Goal: Task Accomplishment & Management: Use online tool/utility

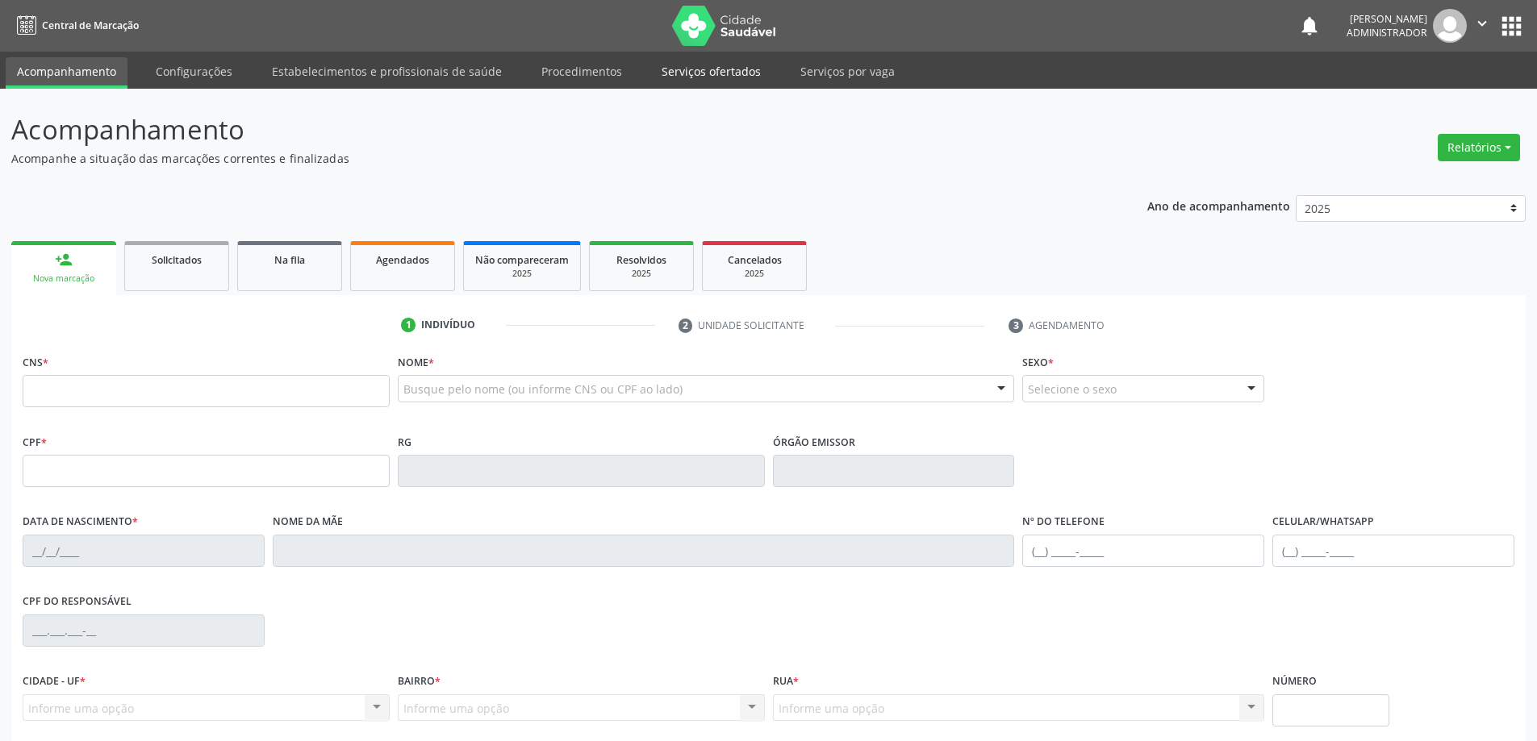
click at [660, 73] on link "Serviços ofertados" at bounding box center [711, 71] width 122 height 28
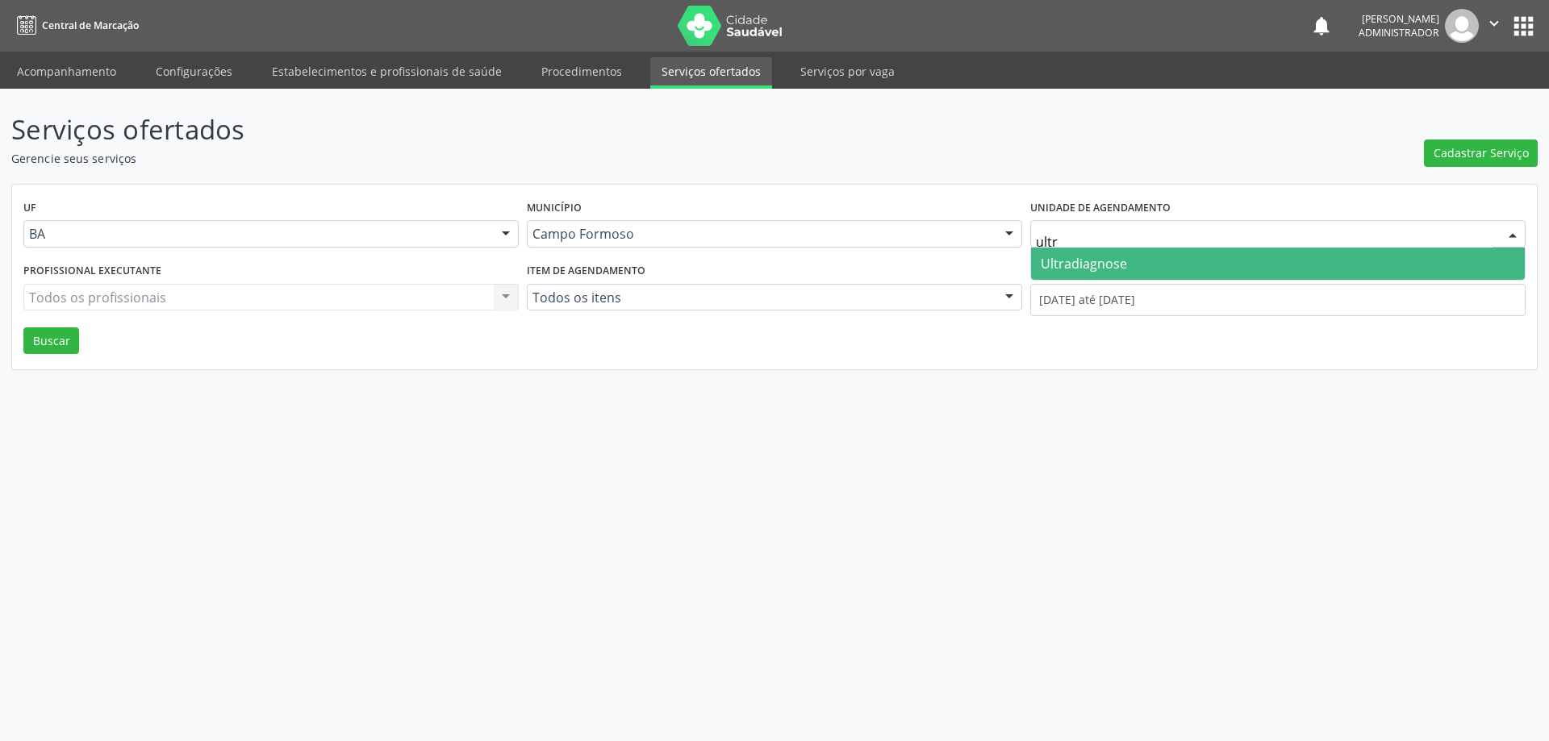
type input "ultra"
click at [1182, 265] on span "Ultradiagnose" at bounding box center [1278, 264] width 494 height 32
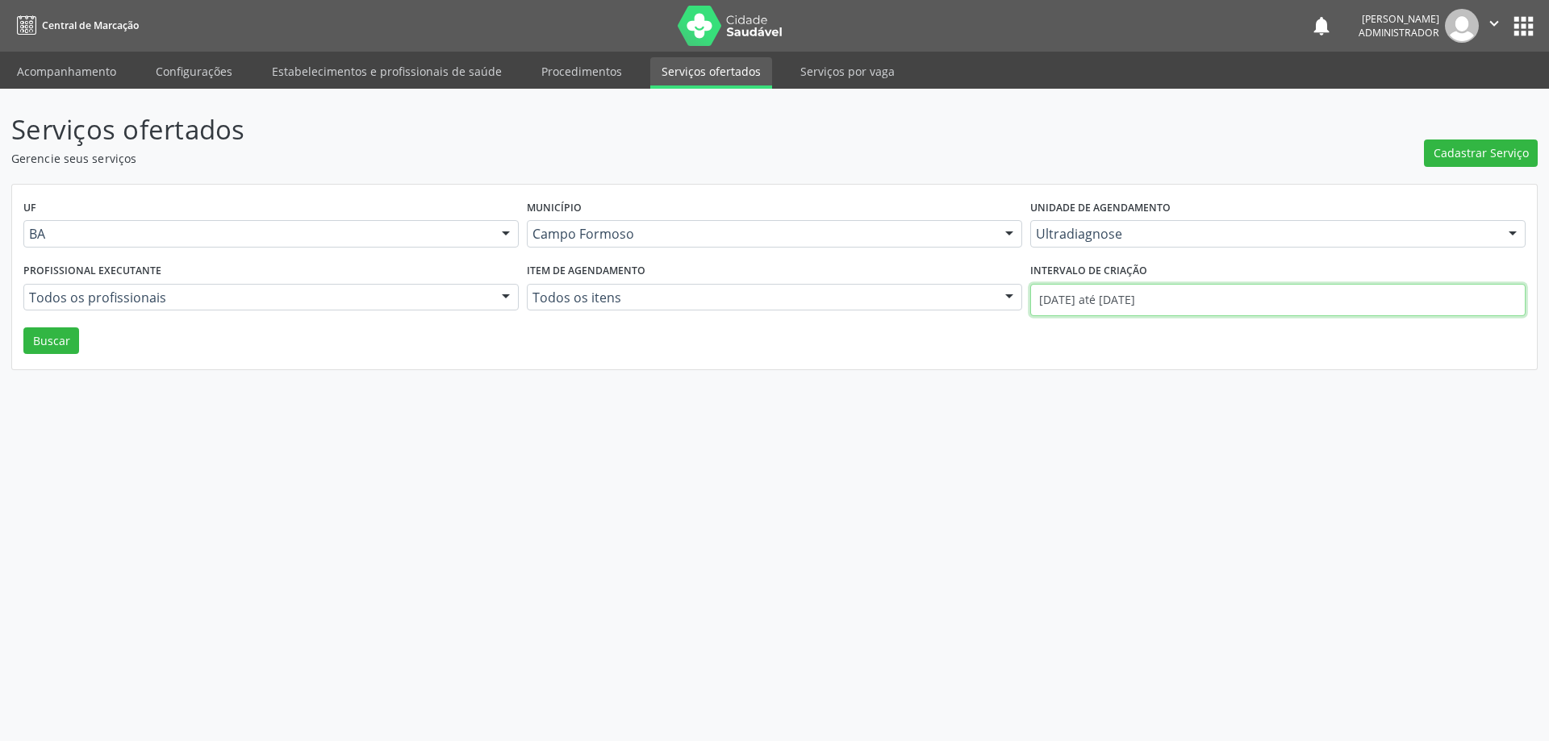
drag, startPoint x: 1073, startPoint y: 299, endPoint x: 1059, endPoint y: 299, distance: 13.7
click at [1070, 299] on input "01/08/2025 até 21/08/2025" at bounding box center [1277, 300] width 495 height 32
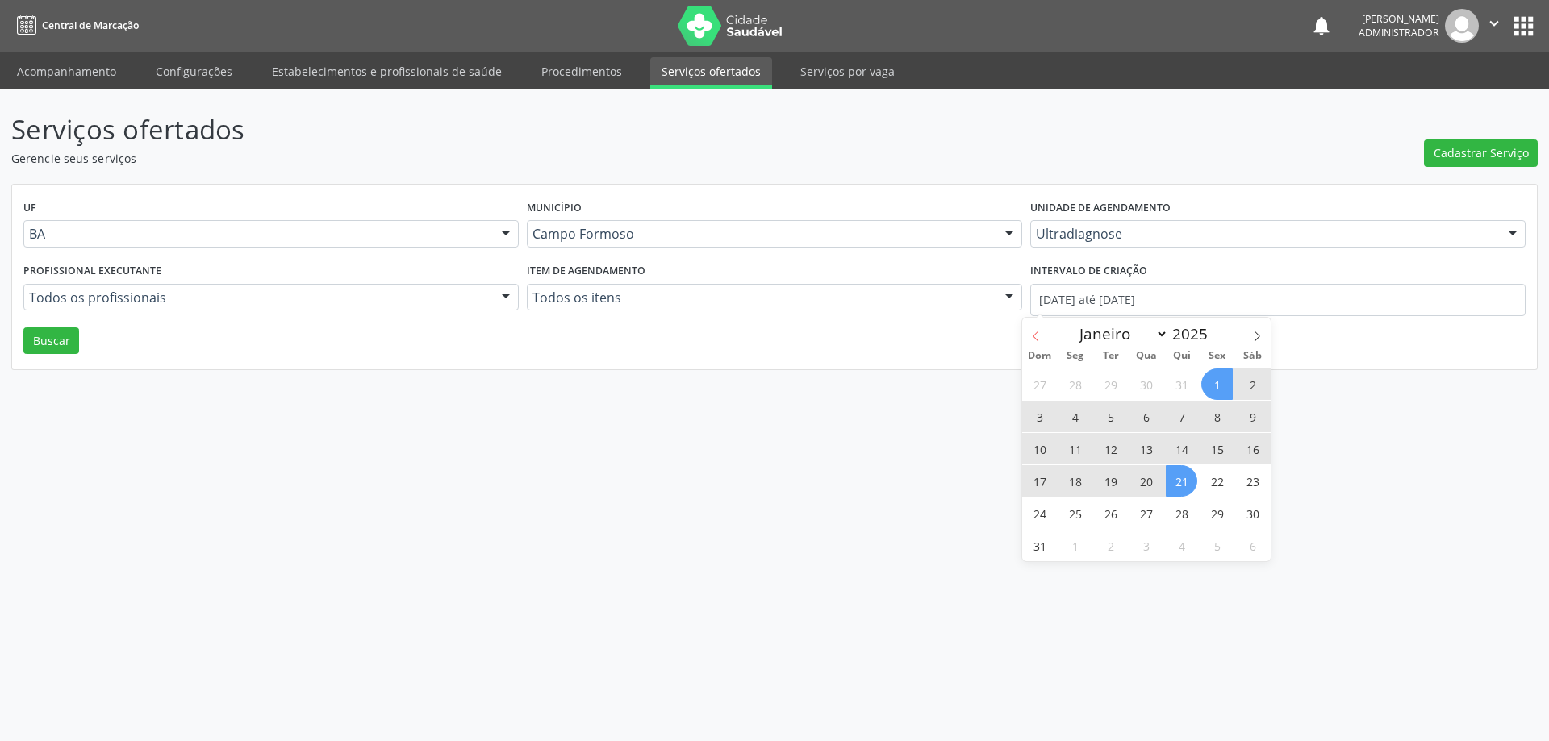
click at [1034, 336] on icon at bounding box center [1035, 336] width 11 height 11
select select "6"
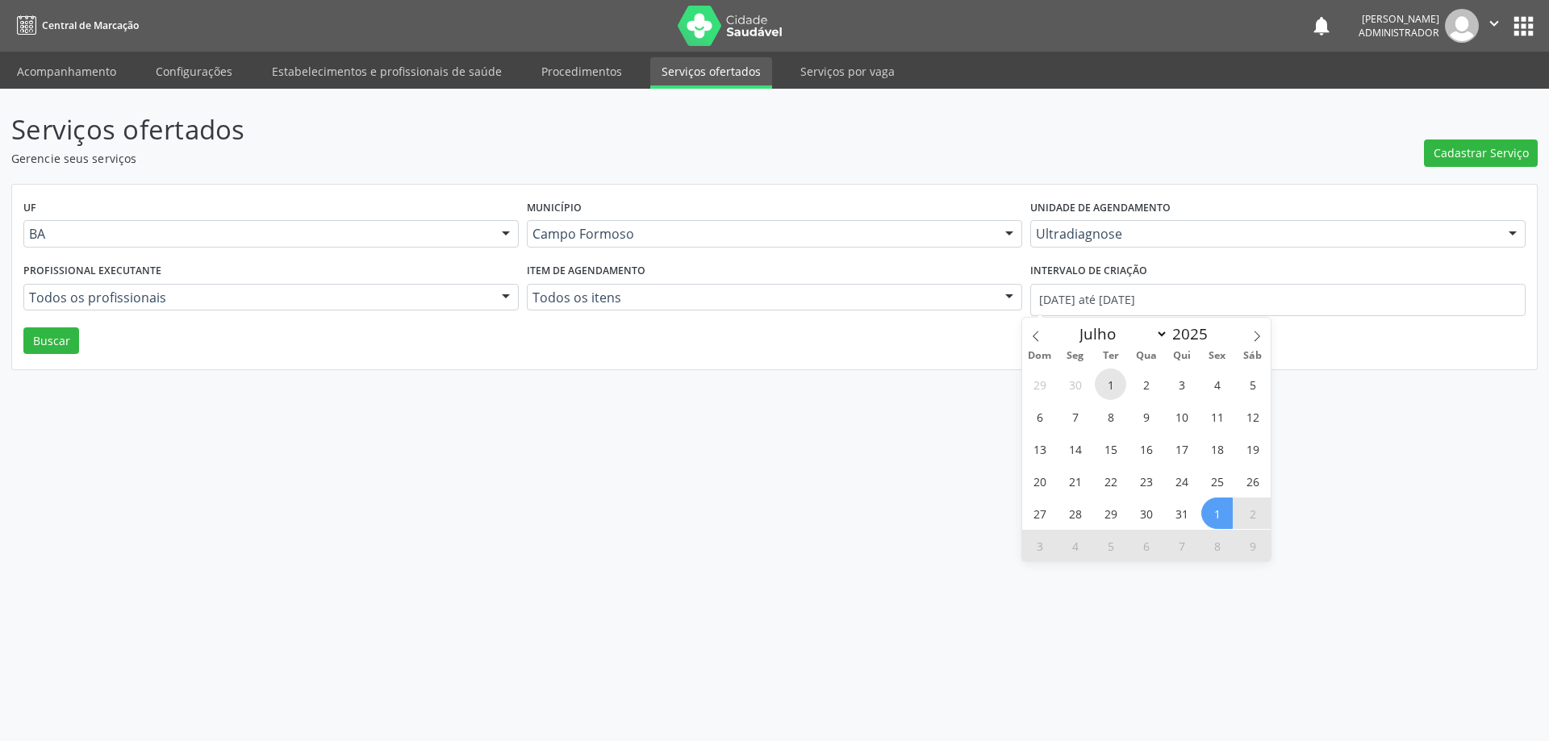
click at [1117, 376] on span "1" at bounding box center [1110, 384] width 31 height 31
type input "01/07/2025"
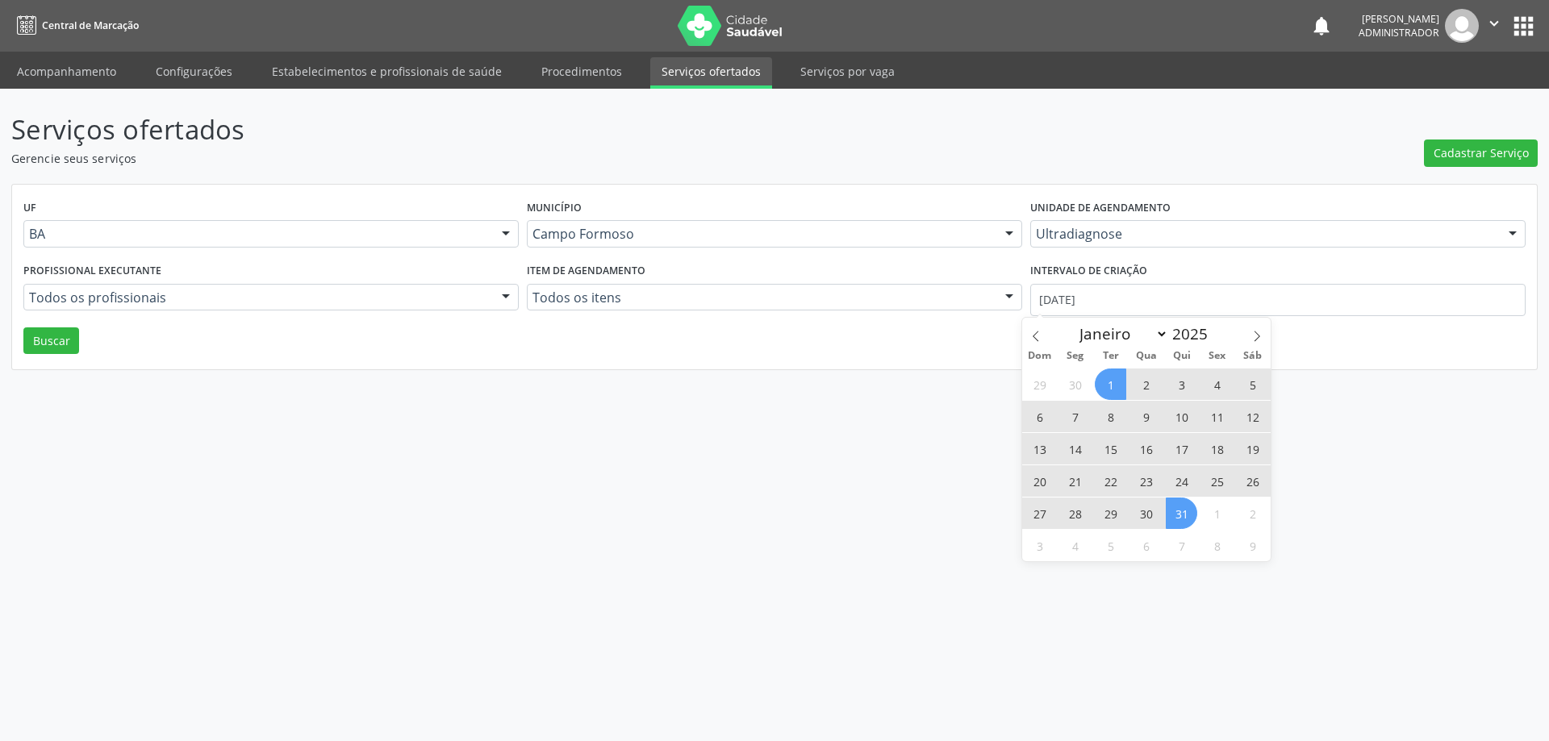
click at [1176, 517] on span "31" at bounding box center [1181, 513] width 31 height 31
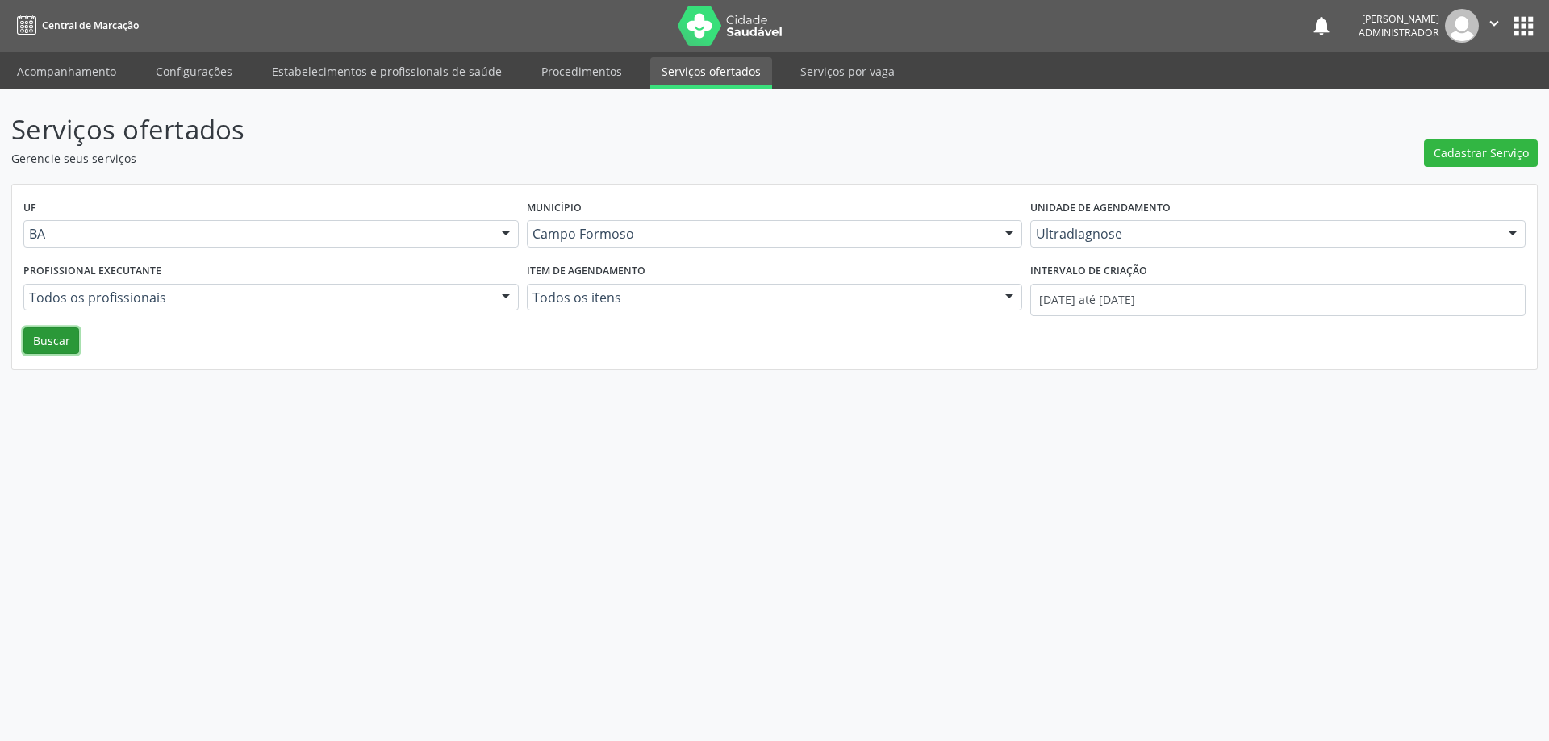
click at [62, 338] on button "Buscar" at bounding box center [51, 341] width 56 height 27
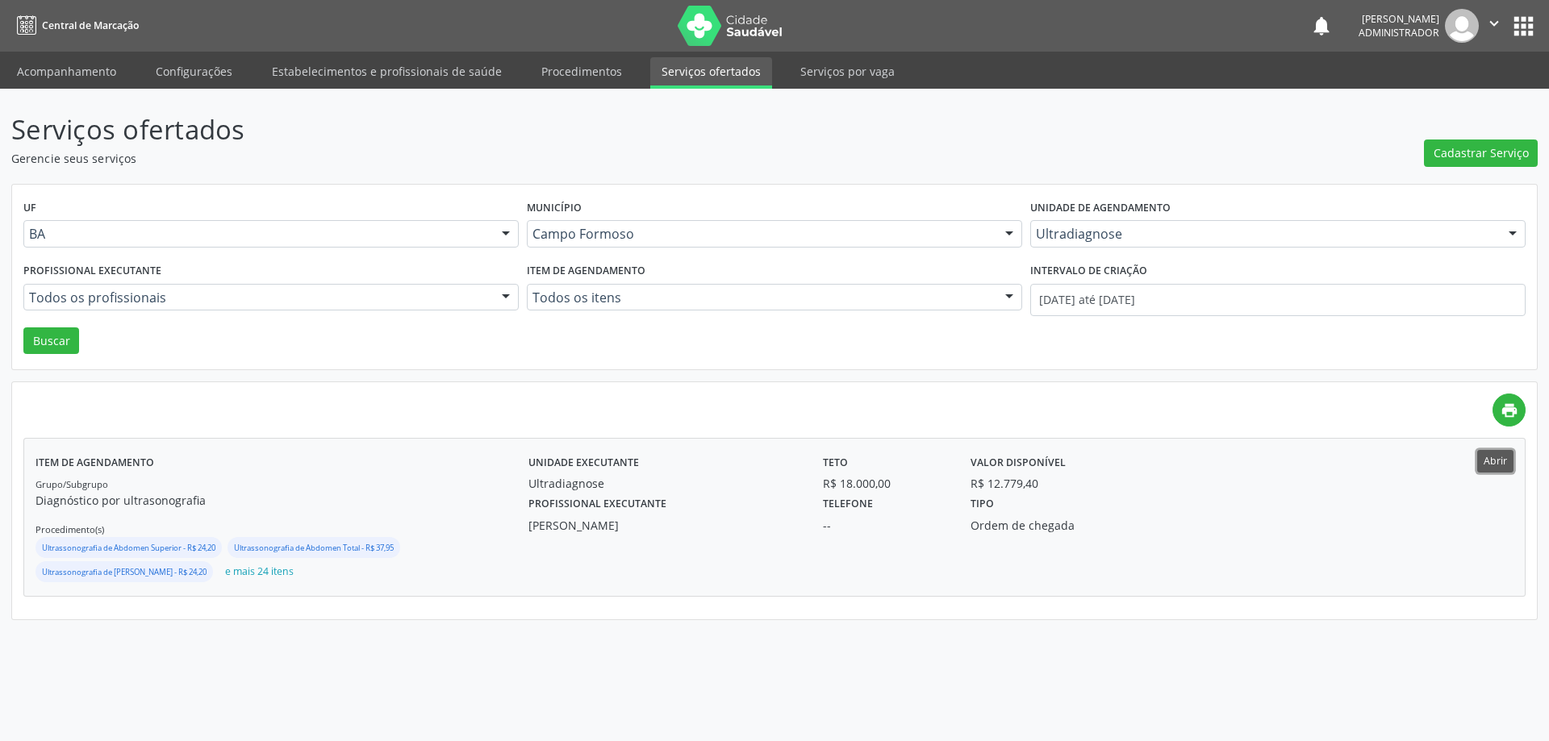
click at [1486, 456] on button "Abrir" at bounding box center [1495, 461] width 36 height 22
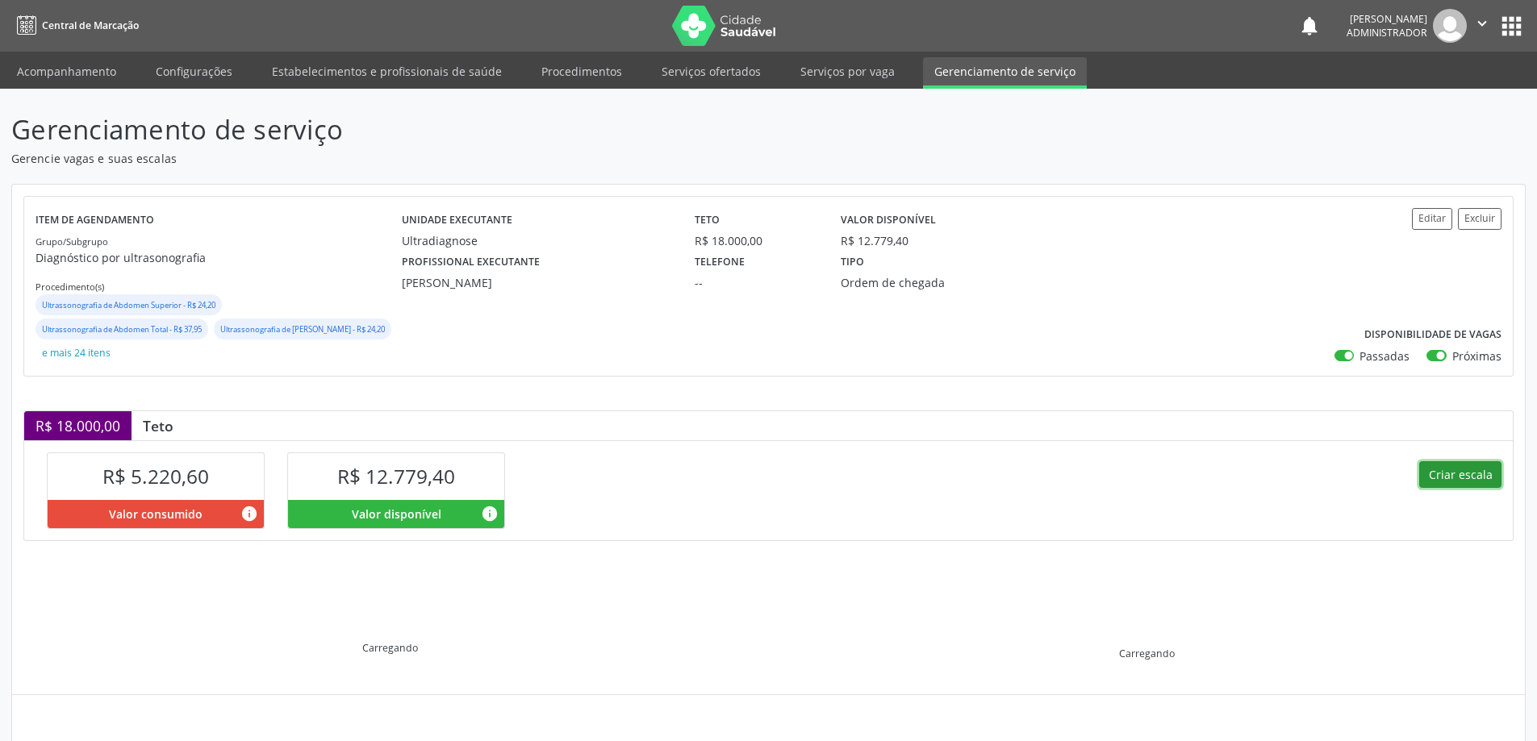
click at [1451, 475] on button "Criar escala" at bounding box center [1460, 474] width 82 height 27
select select "7"
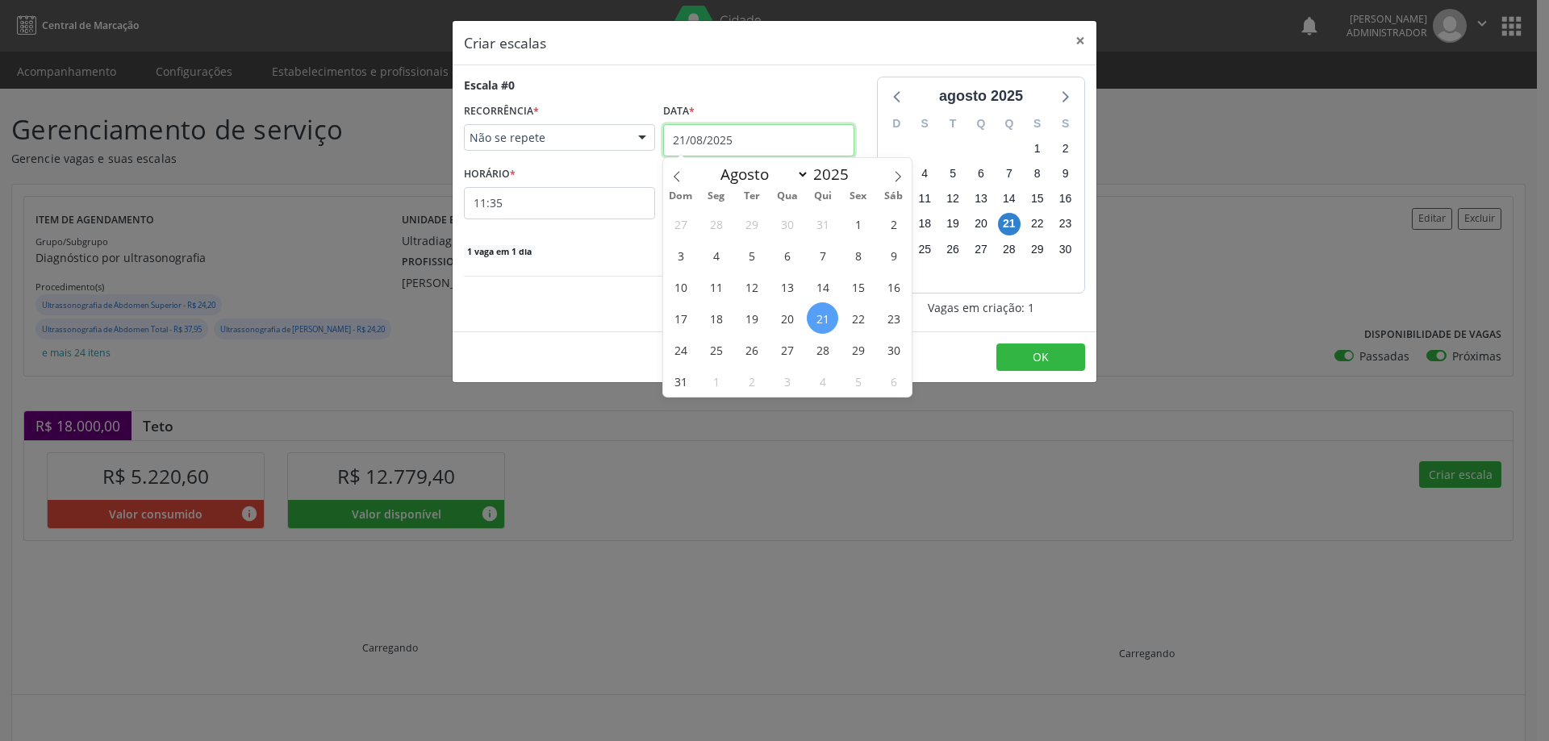
click at [746, 137] on input "21/08/2025" at bounding box center [758, 140] width 191 height 32
click at [856, 346] on span "29" at bounding box center [857, 349] width 31 height 31
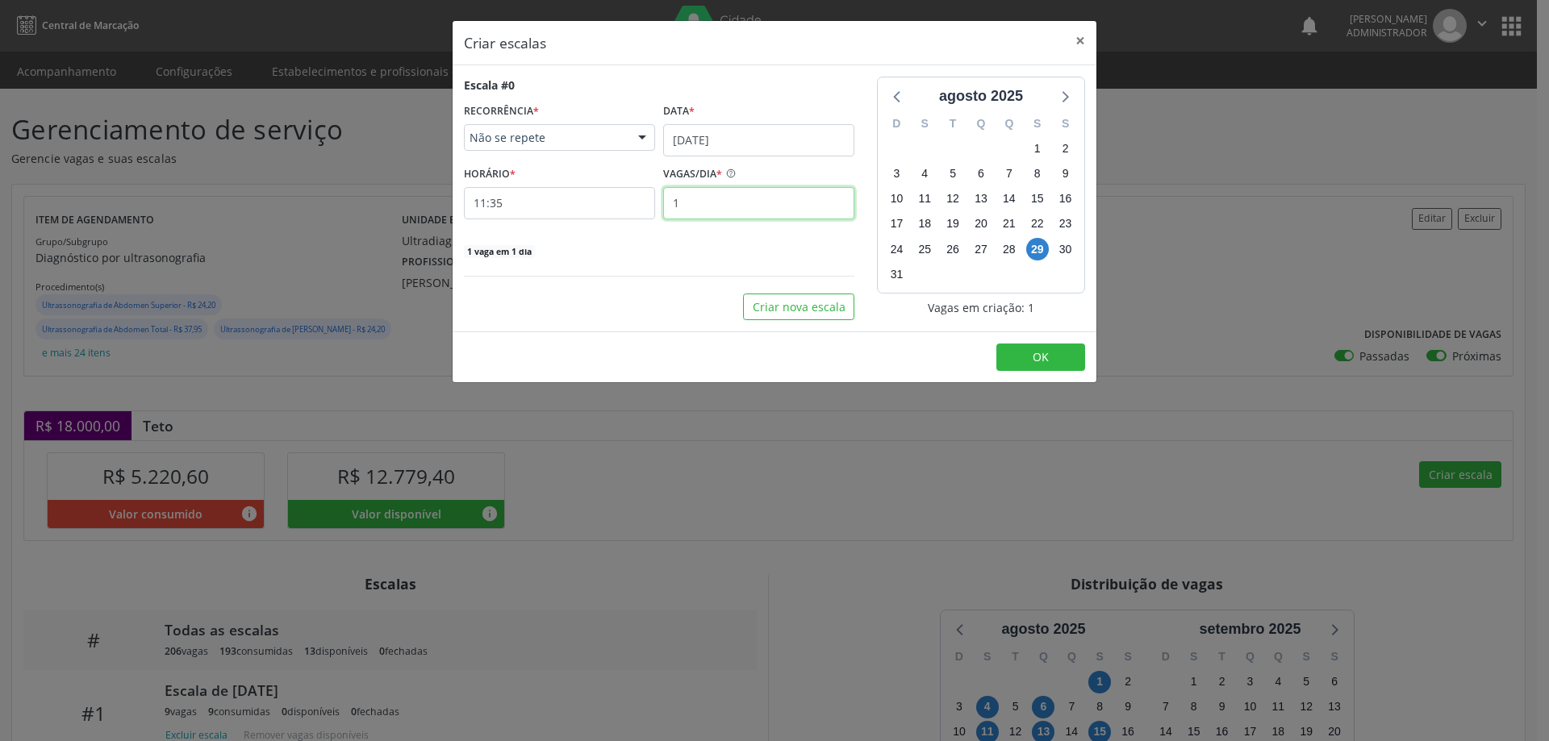
drag, startPoint x: 733, startPoint y: 206, endPoint x: 767, endPoint y: 186, distance: 39.0
click at [733, 206] on input "1" at bounding box center [758, 203] width 191 height 32
type input "12"
click at [583, 205] on input "11:35" at bounding box center [559, 203] width 191 height 32
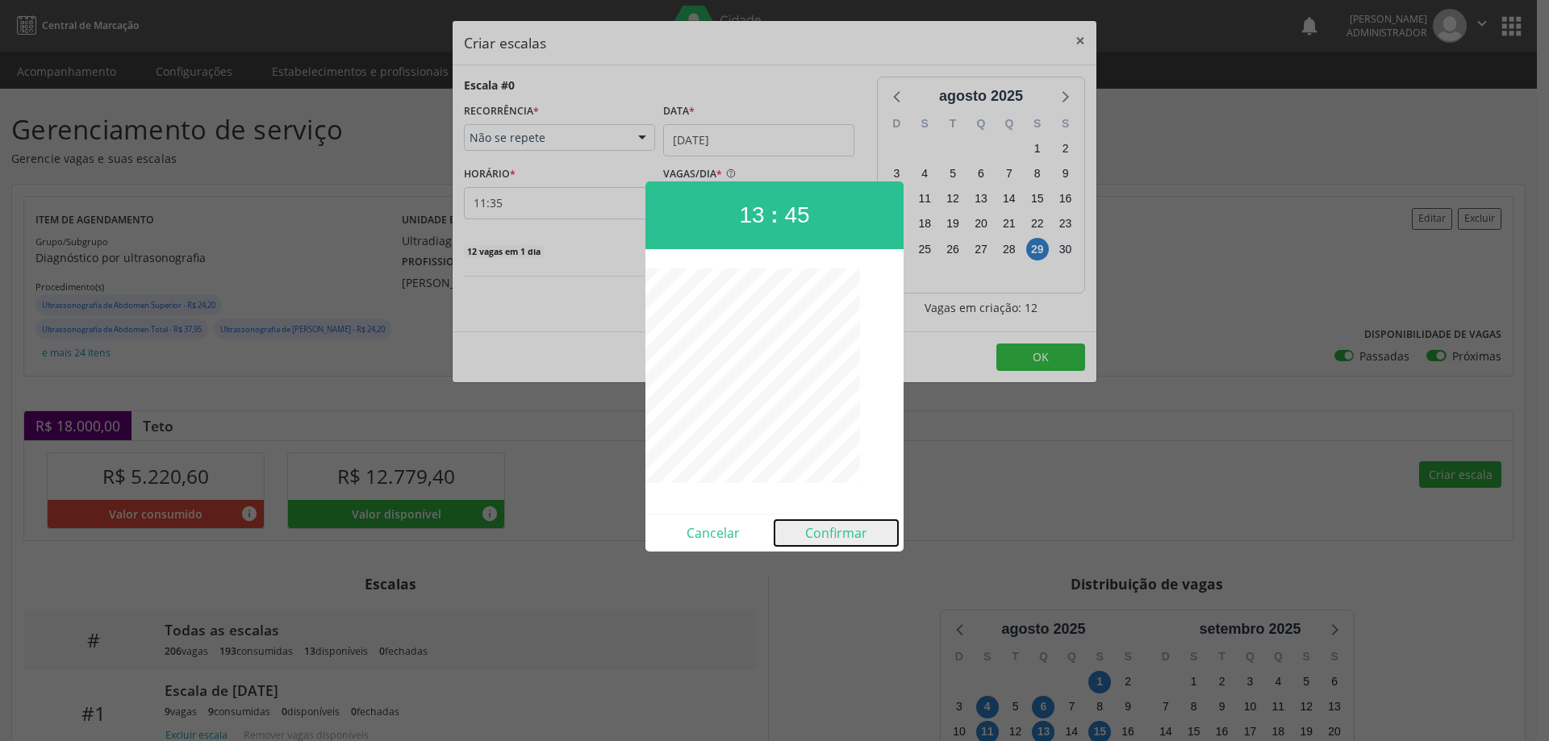
click at [847, 530] on button "Confirmar" at bounding box center [836, 533] width 123 height 26
type input "13:45"
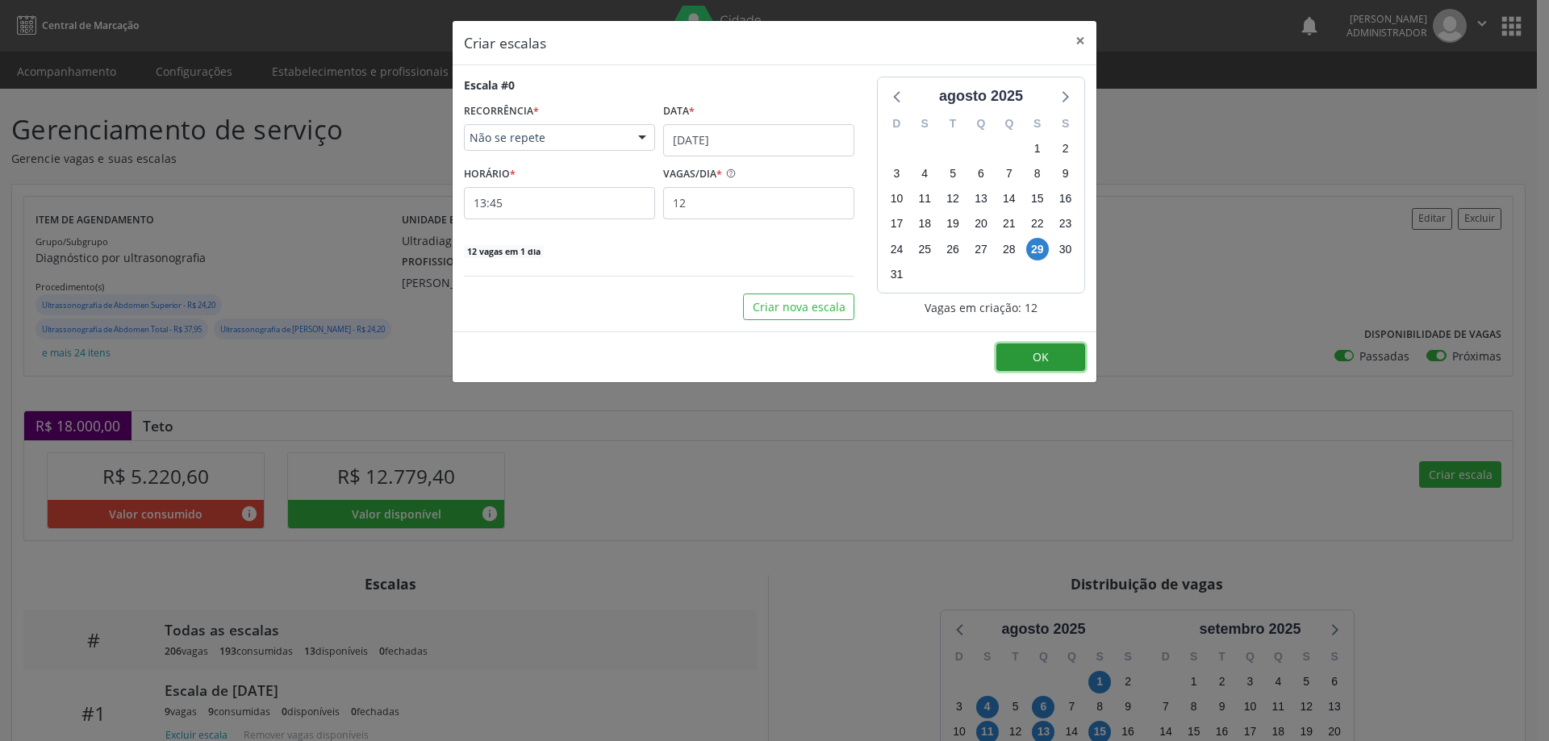
click at [1021, 365] on button "OK" at bounding box center [1040, 357] width 89 height 27
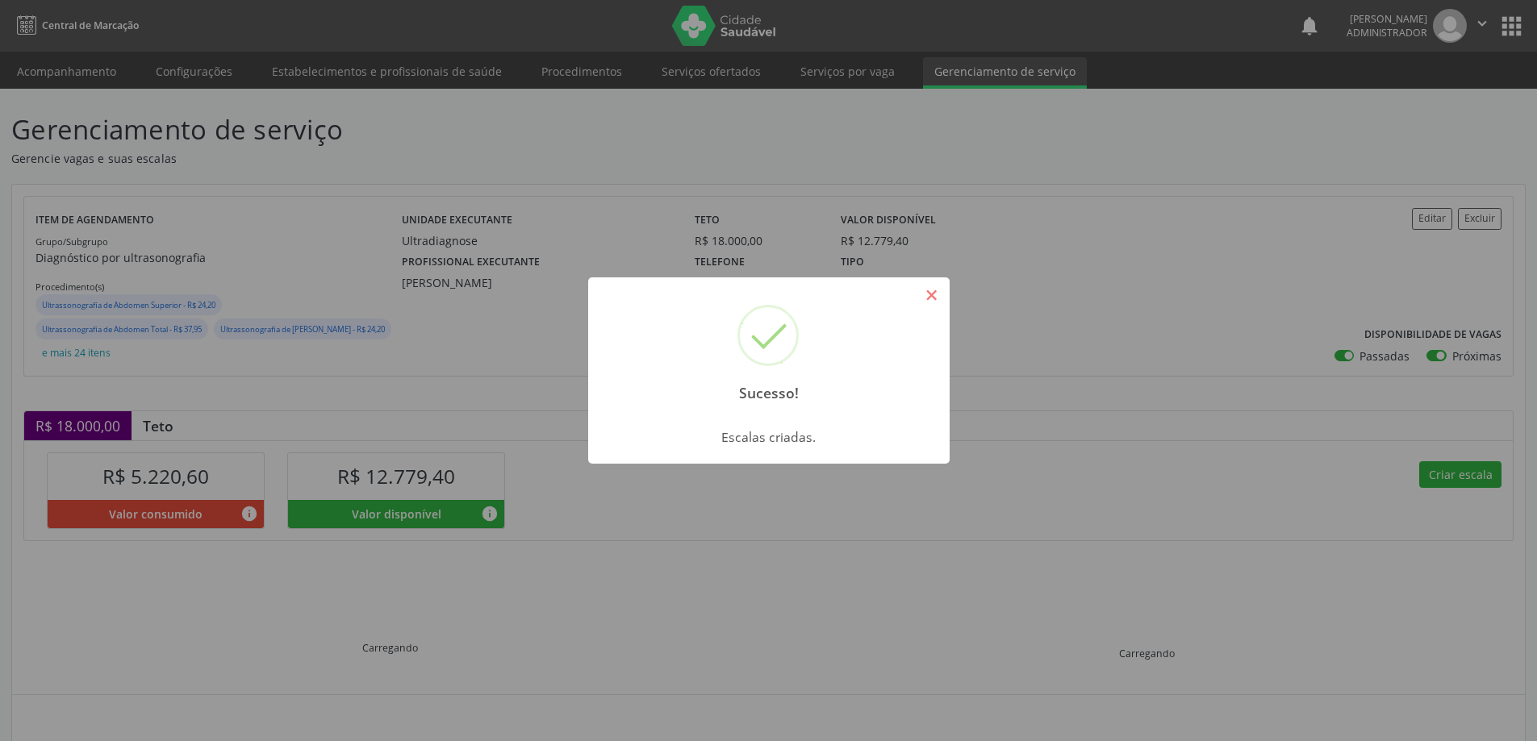
click at [925, 300] on button "×" at bounding box center [931, 295] width 27 height 27
